Goal: Find specific page/section: Find specific page/section

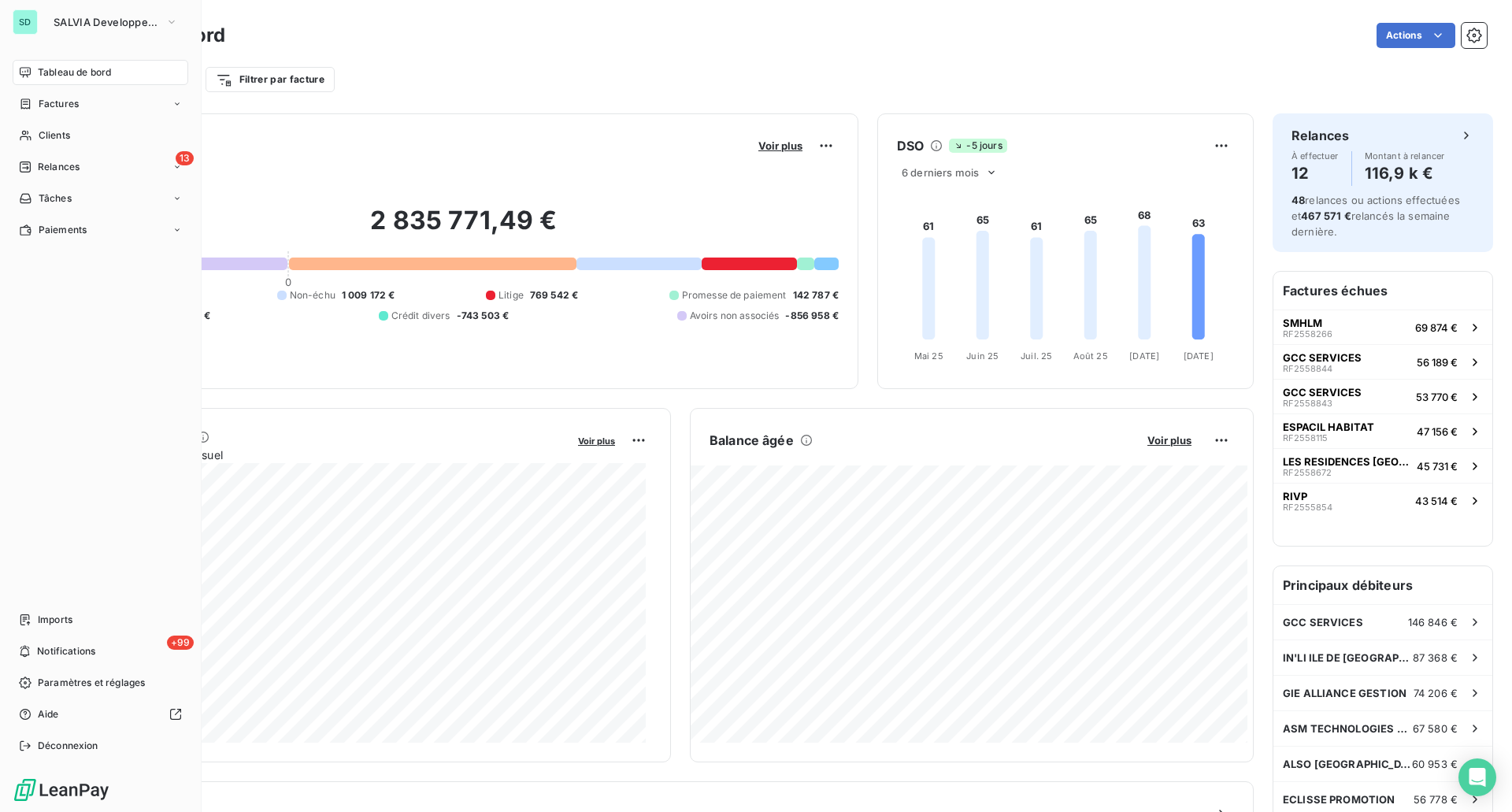
click at [36, 17] on div "SD" at bounding box center [26, 22] width 26 height 26
click at [126, 15] on button "SALVIA Developpement" at bounding box center [115, 22] width 144 height 26
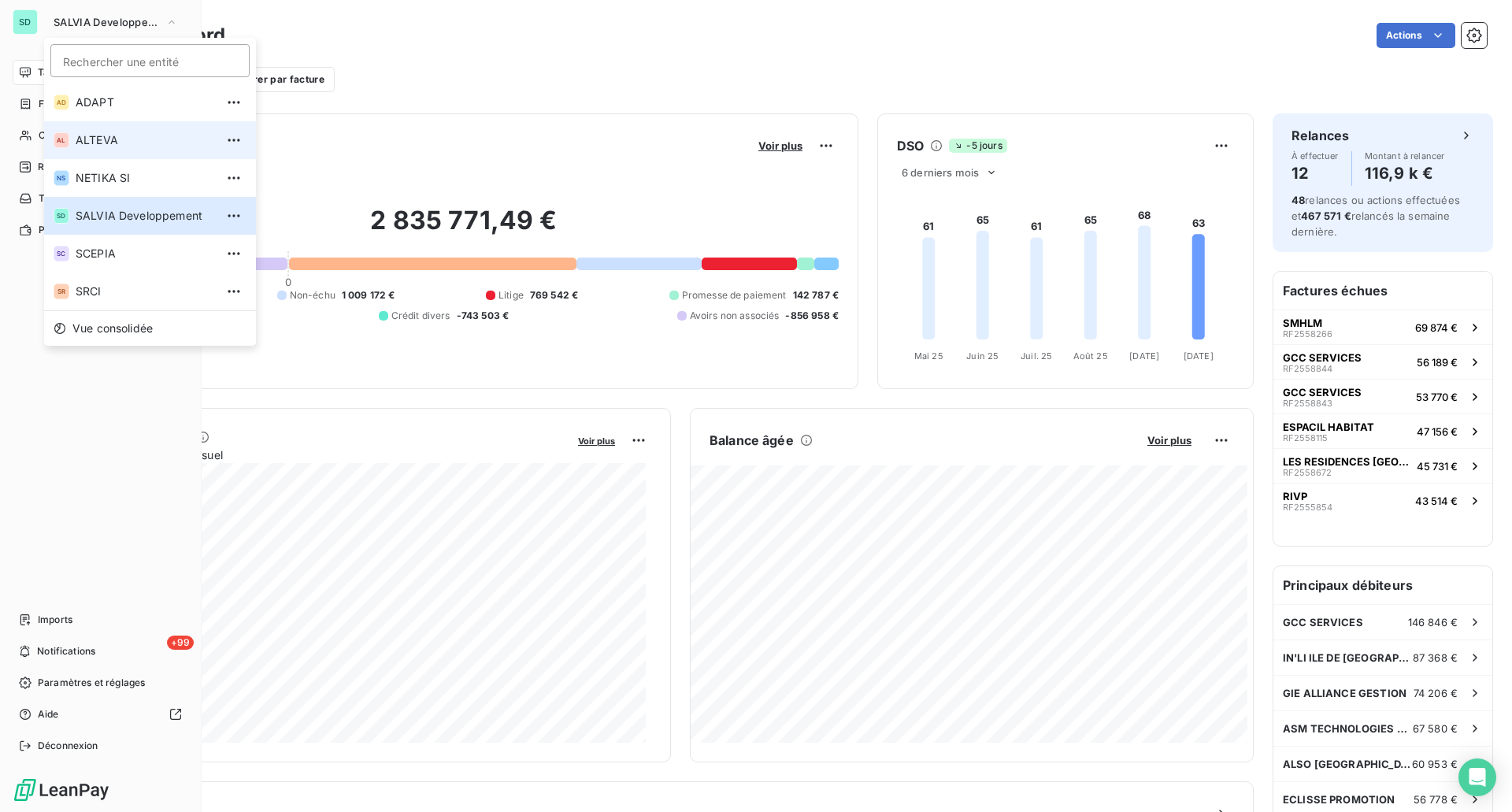
click at [121, 134] on span "ALTEVA" at bounding box center [145, 140] width 139 height 16
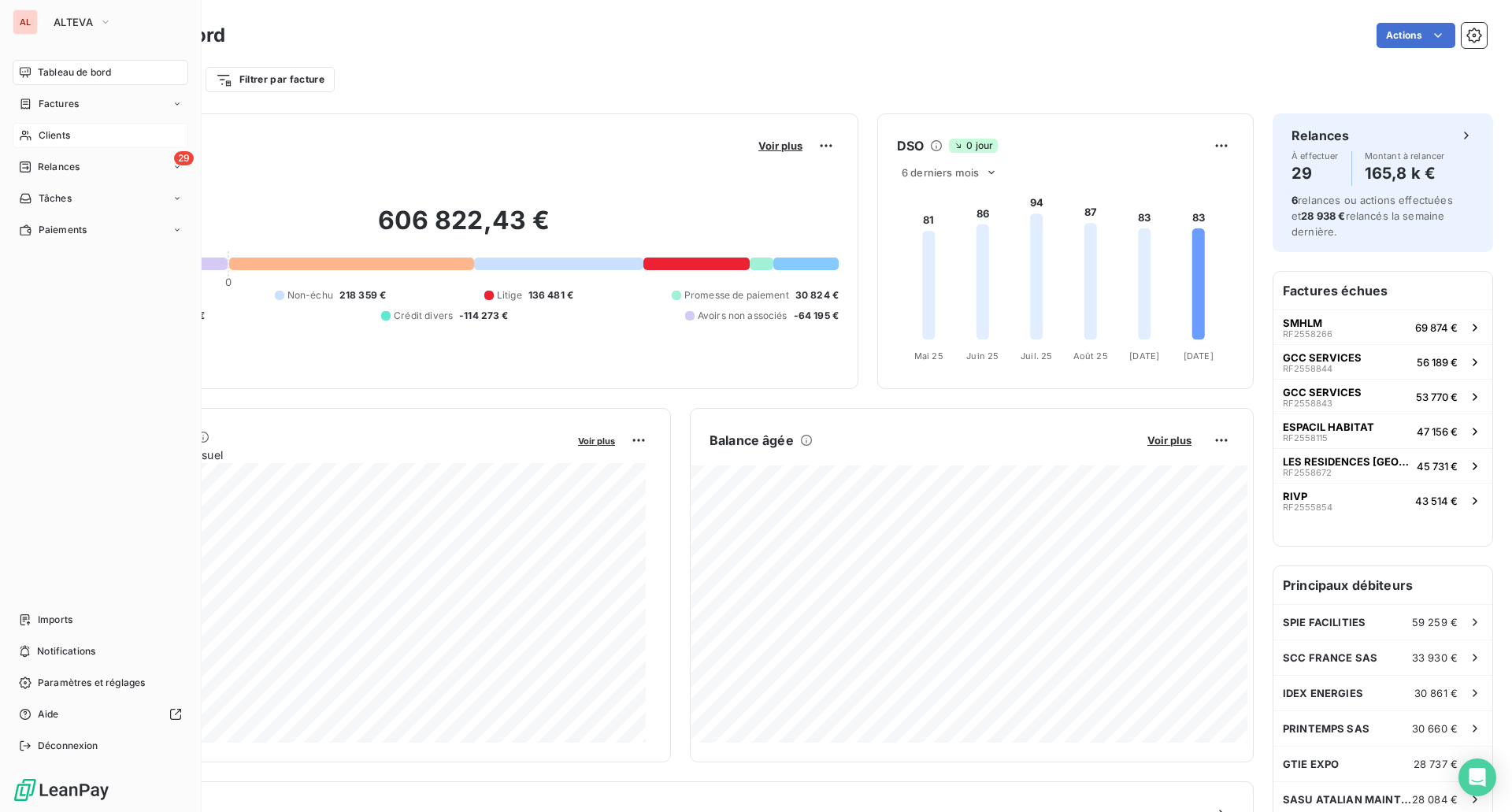
click at [95, 139] on div "Clients" at bounding box center [101, 135] width 176 height 26
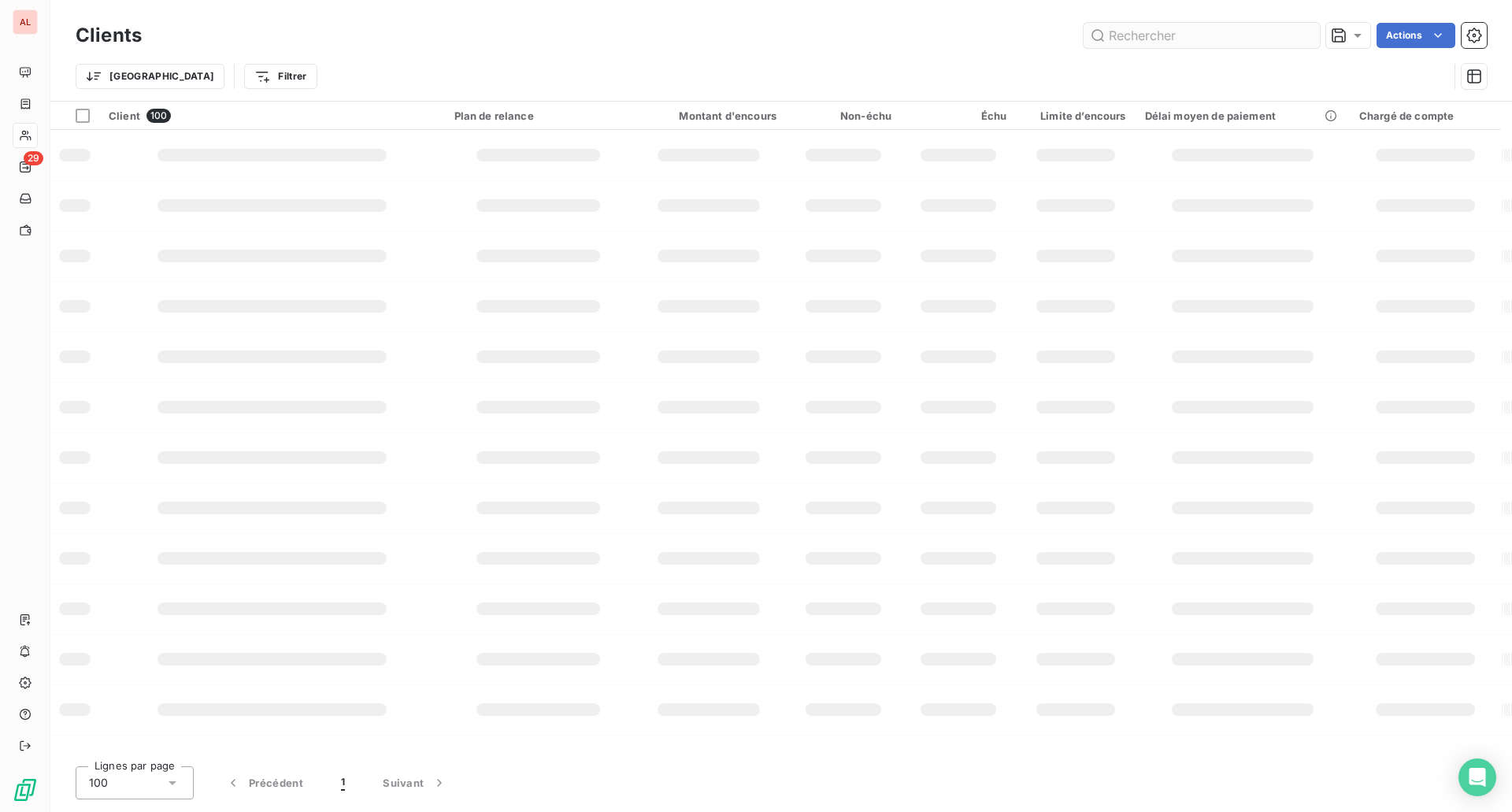
click at [1179, 41] on input "text" at bounding box center [1202, 36] width 236 height 26
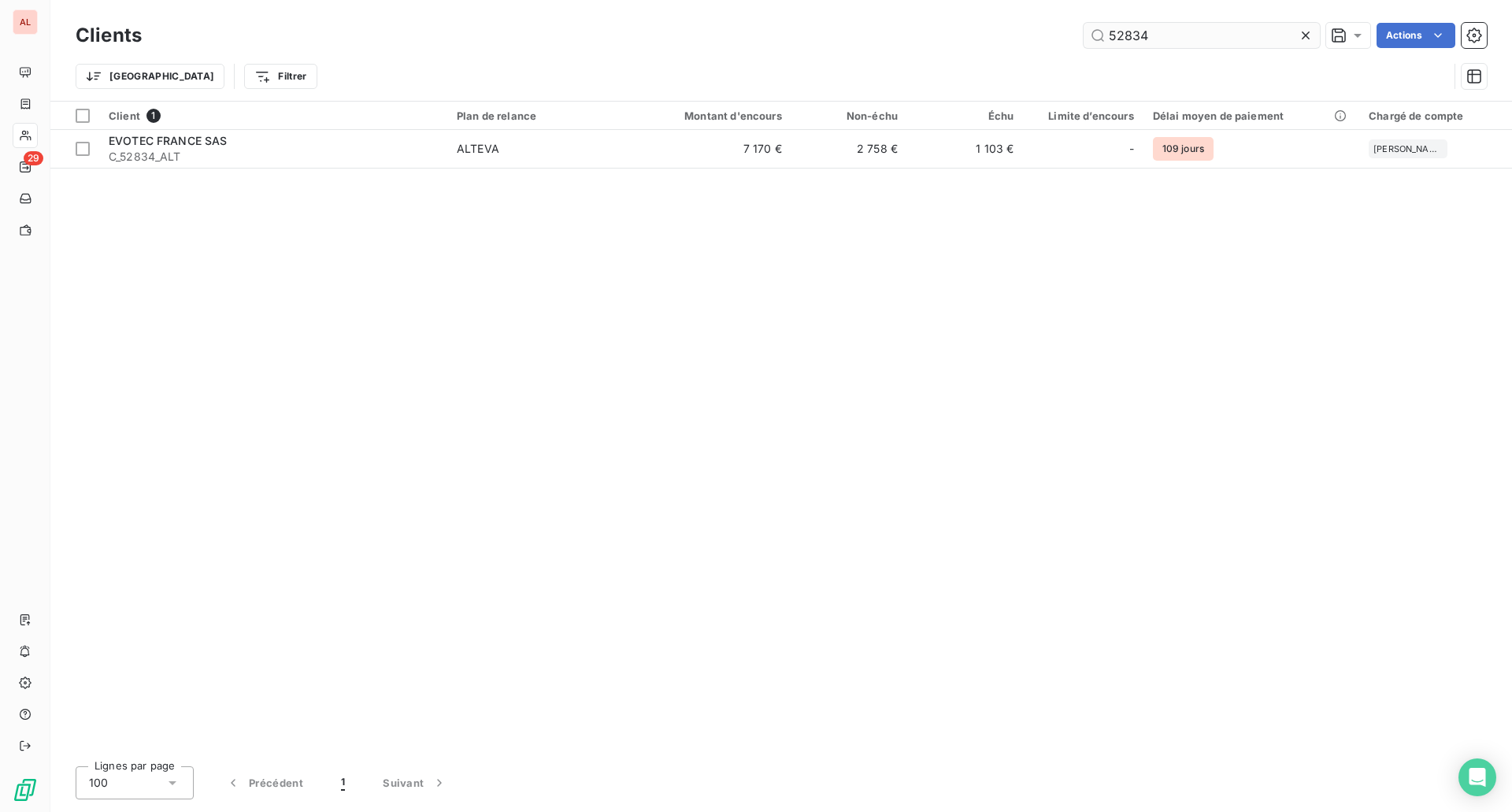
type input "52834"
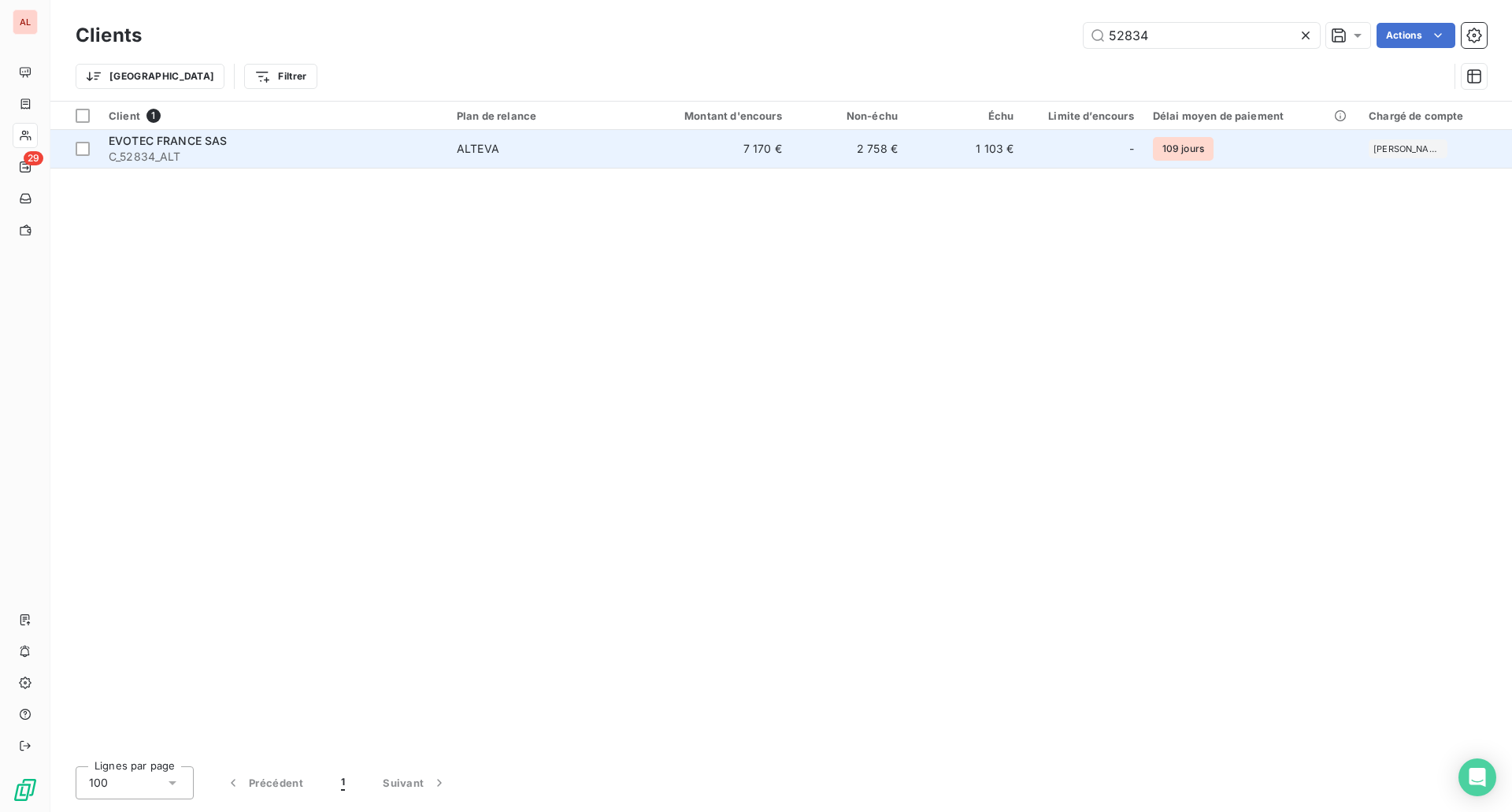
click at [412, 144] on div "EVOTEC FRANCE SAS" at bounding box center [273, 141] width 329 height 16
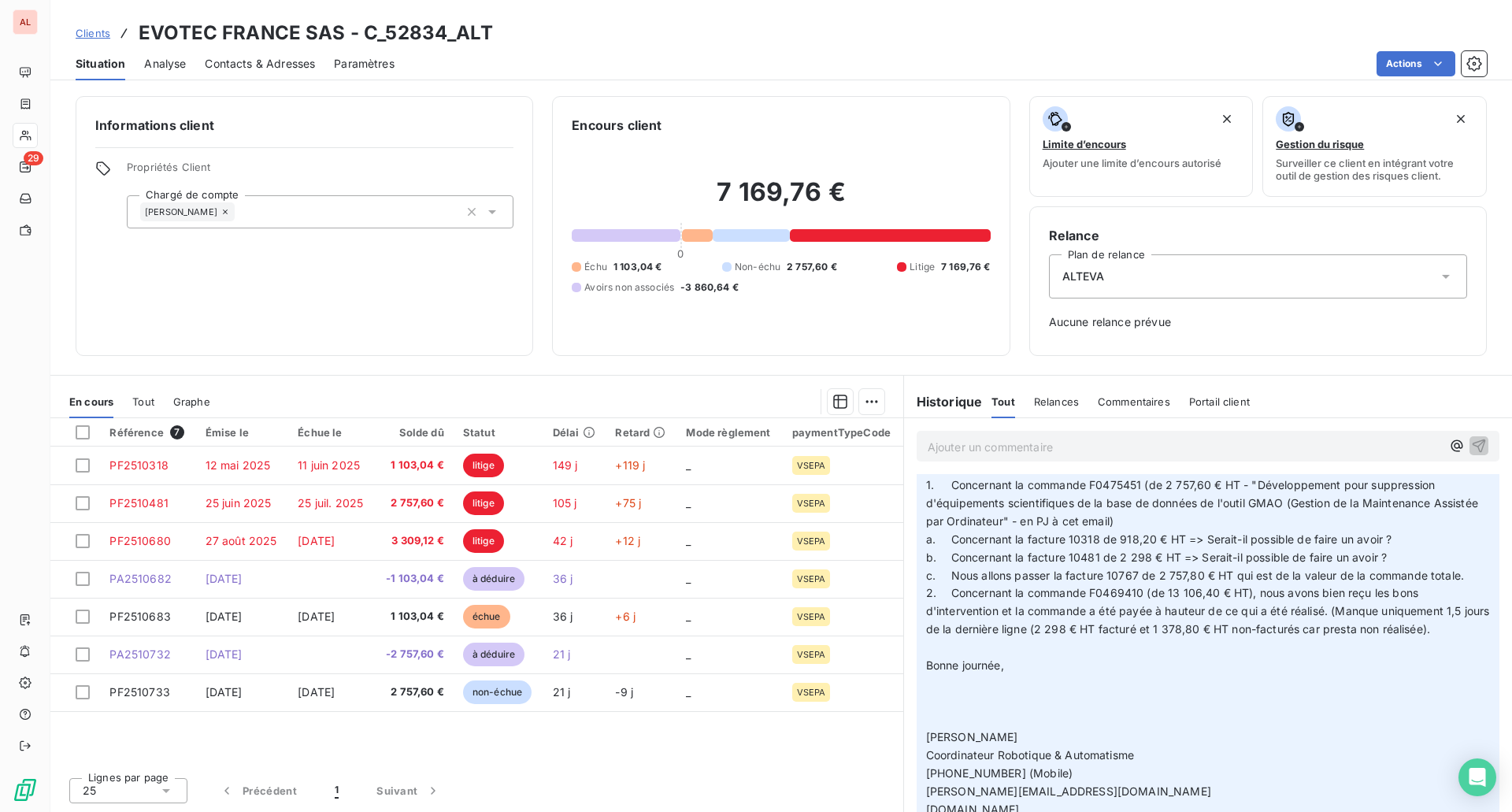
scroll to position [157, 0]
